Goal: Task Accomplishment & Management: Complete application form

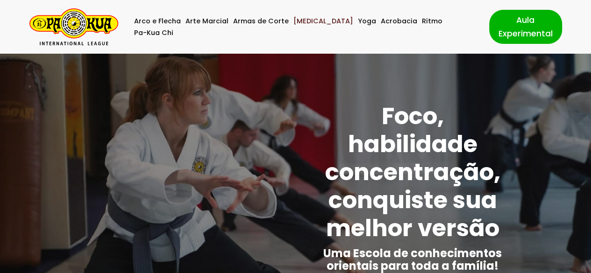
click at [305, 26] on link "[MEDICAL_DATA]" at bounding box center [324, 21] width 60 height 12
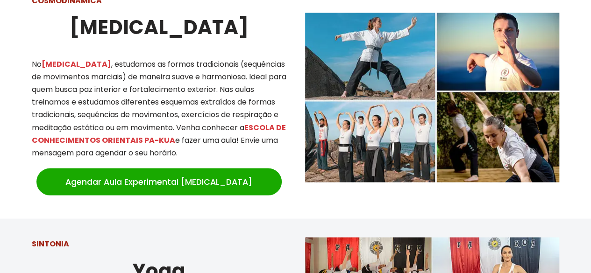
scroll to position [935, 0]
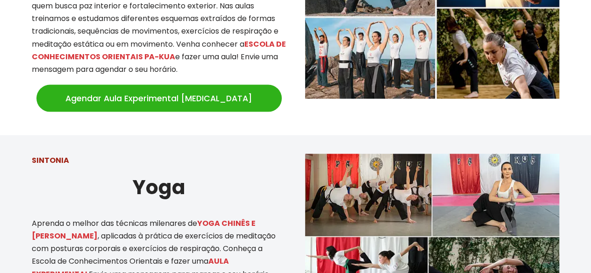
click at [198, 97] on link "Agendar Aula Experimental [MEDICAL_DATA]" at bounding box center [158, 98] width 245 height 27
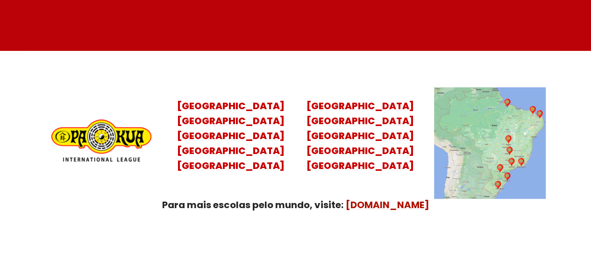
scroll to position [3852, 0]
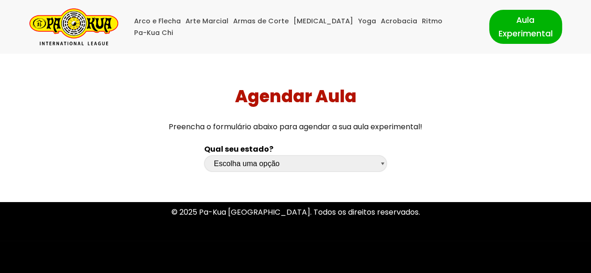
click at [383, 168] on select "Escolha uma opção Rio Grande do Sul Santa Catarina Paraná São Paulo Rio de Jane…" at bounding box center [295, 164] width 183 height 16
select select "sp"
click at [204, 156] on select "Escolha uma opção Rio Grande do Sul Santa Catarina Paraná São Paulo Rio de Jane…" at bounding box center [295, 164] width 183 height 16
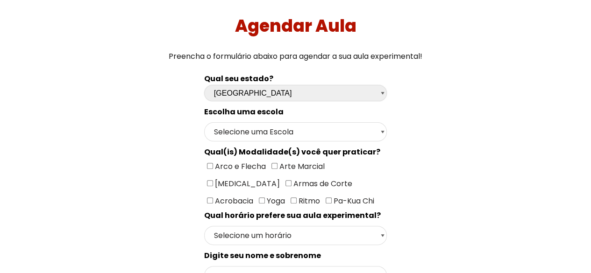
scroll to position [93, 0]
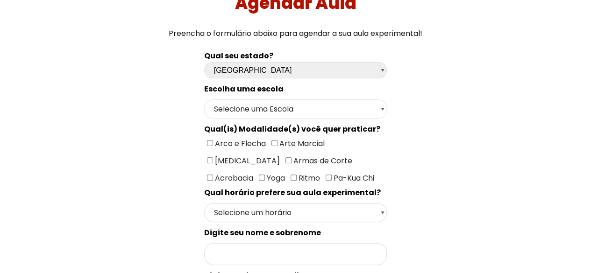
click at [380, 106] on select "Selecione uma Escola São Paulo - Escola Santa Cruz São Paulo - Escola Ana Rosa …" at bounding box center [295, 109] width 183 height 19
select select "São Paulo - Escola Santa Cruz"
click at [204, 100] on select "Selecione uma Escola São Paulo - Escola Santa Cruz São Paulo - Escola Ana Rosa …" at bounding box center [295, 109] width 183 height 19
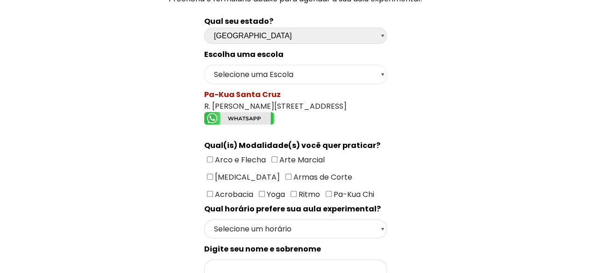
scroll to position [140, 0]
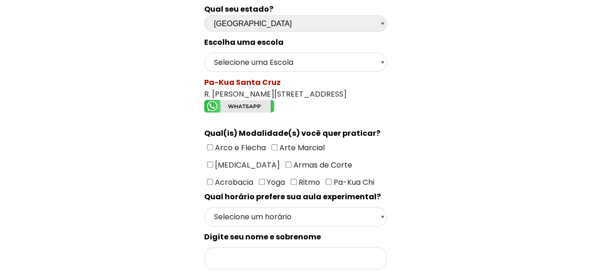
click at [213, 162] on input"] "[MEDICAL_DATA]" at bounding box center [210, 165] width 6 height 6
checkbox input"] "true"
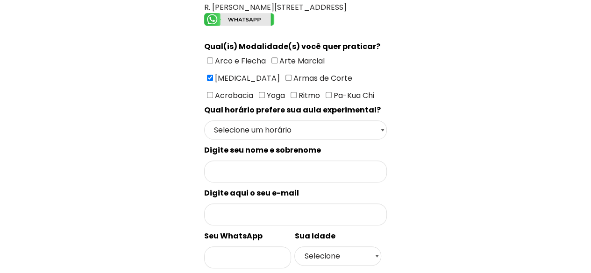
scroll to position [234, 0]
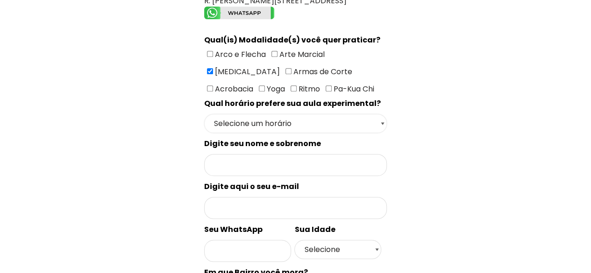
click at [380, 119] on select "Selecione um horário Manhã Tarde Noite" at bounding box center [295, 123] width 183 height 19
select select "Manhã"
click at [204, 114] on select "Selecione um horário Manhã Tarde Noite" at bounding box center [295, 123] width 183 height 19
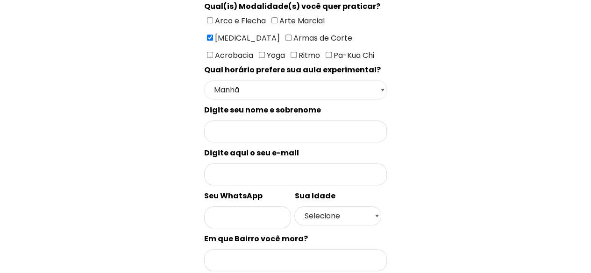
scroll to position [280, 0]
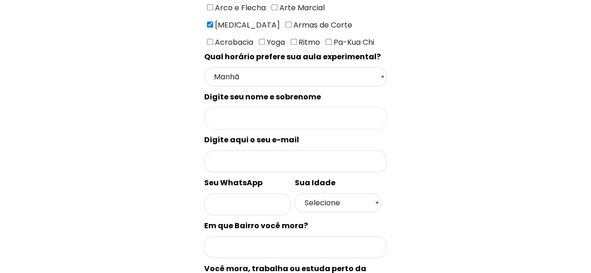
click at [297, 112] on input "Formulário de contacto" at bounding box center [295, 118] width 183 height 22
type input "Maria de Fátima Ferreira Francisco"
click at [420, 109] on div "Qual seu estado? Escolha uma opção Rio Grande do Sul Santa Catarina Paraná São …" at bounding box center [296, 157] width 414 height 599
click at [289, 150] on input "Formulário de contacto" at bounding box center [295, 161] width 183 height 22
type input "fatimaff@gmail.com"
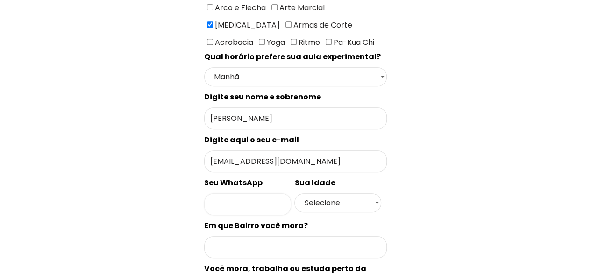
click at [252, 194] on input "Formulário de contacto" at bounding box center [247, 204] width 87 height 22
type input "11979712781"
click at [316, 193] on select "Selecione 18 19 20 21 22 23 24 25 26 27 28 29 30 31 32 33 34 35 36 37 38 39 40 …" at bounding box center [337, 202] width 87 height 19
select select "44"
click at [294, 193] on select "Selecione 18 19 20 21 22 23 24 25 26 27 28 29 30 31 32 33 34 35 36 37 38 39 40 …" at bounding box center [337, 202] width 87 height 19
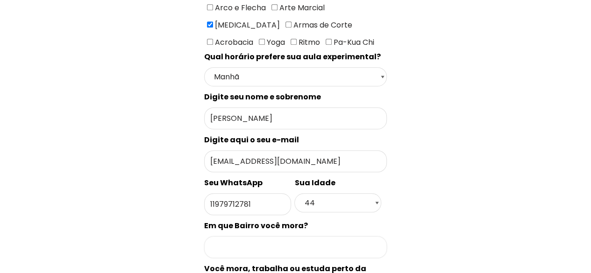
click at [267, 236] on input "Formulário de contacto" at bounding box center [295, 247] width 183 height 22
type input "Vila Clementino"
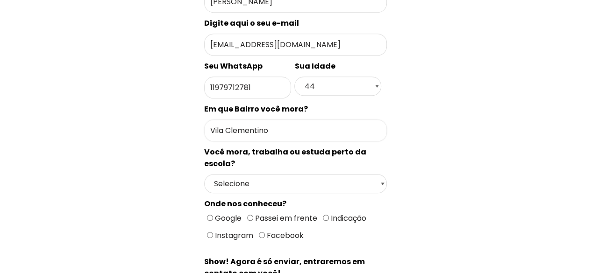
scroll to position [421, 0]
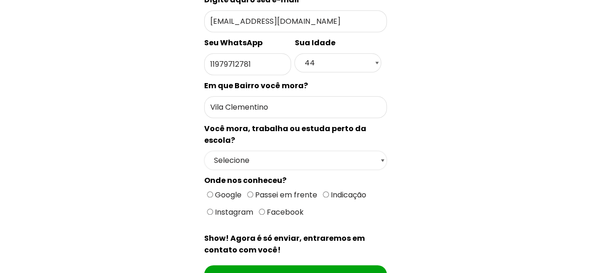
click at [364, 151] on select "Selecione Moro Perto Trabalho Perto Estudo Perto Passo Perto" at bounding box center [295, 160] width 183 height 19
select select "Moro Perto"
click at [204, 151] on select "Selecione Moro Perto Trabalho Perto Estudo Perto Passo Perto" at bounding box center [295, 160] width 183 height 19
click at [209, 192] on input "Google" at bounding box center [210, 195] width 6 height 6
radio input "true"
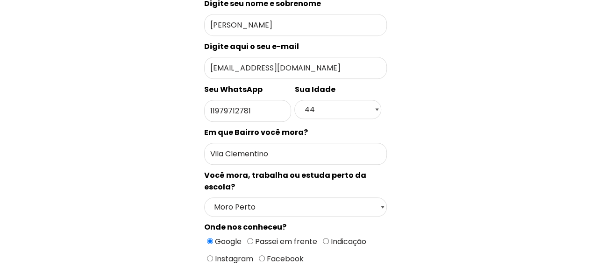
scroll to position [551, 0]
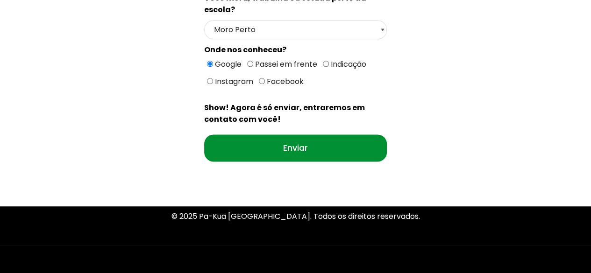
click at [309, 135] on input "Enviar" at bounding box center [295, 148] width 183 height 27
